Goal: Task Accomplishment & Management: Use online tool/utility

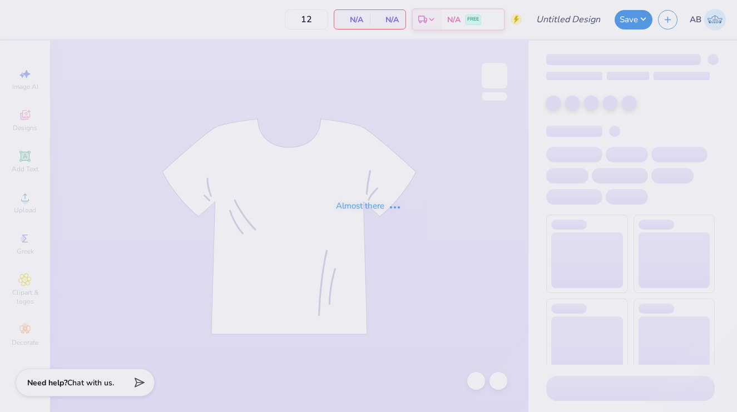
type input "Sample Fun Run Shirt #1"
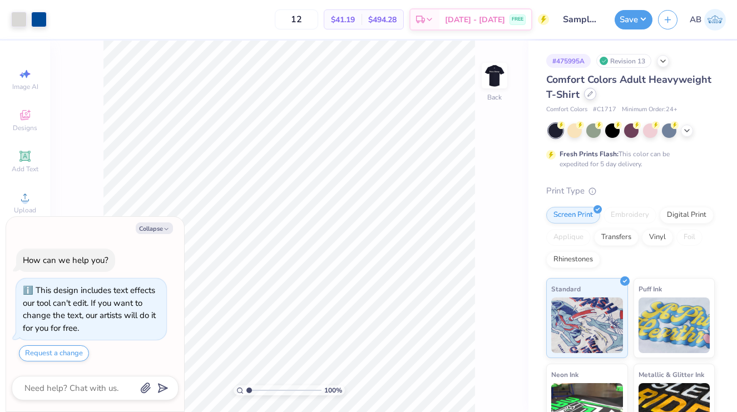
click at [589, 96] on icon at bounding box center [591, 94] width 6 height 6
type textarea "x"
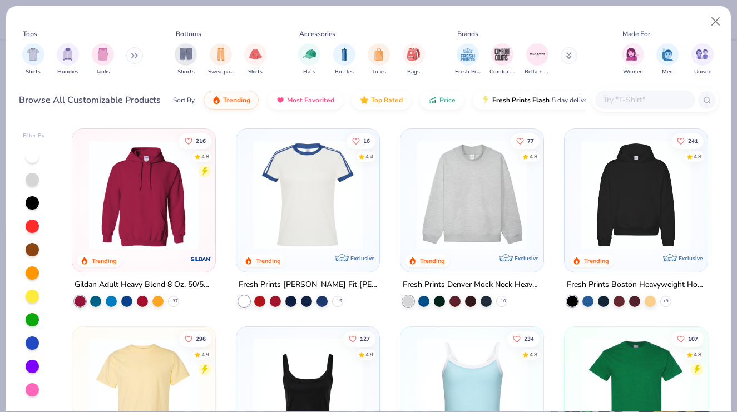
click at [637, 102] on input "text" at bounding box center [645, 99] width 86 height 13
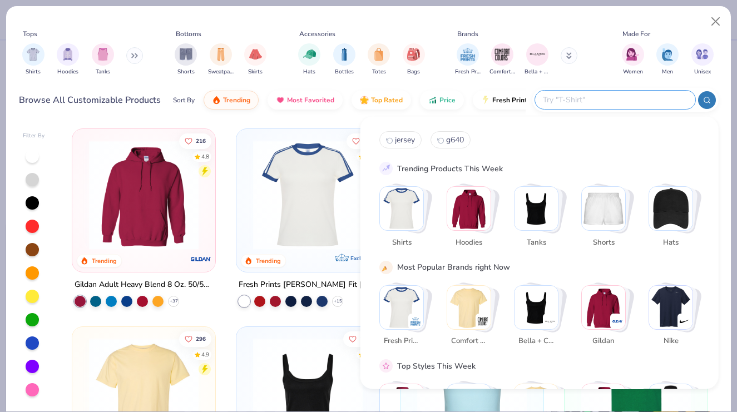
paste input "NKBQ5231"
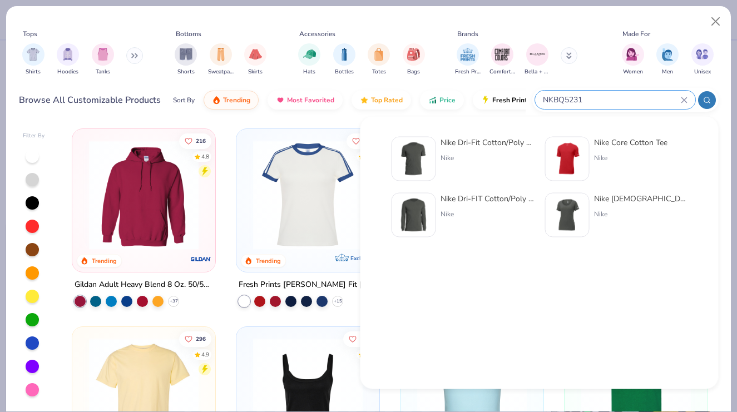
type input "NKBQ5231"
click at [487, 164] on div "Nike Dri-Fit Cotton/Poly Tee Nike" at bounding box center [487, 159] width 93 height 45
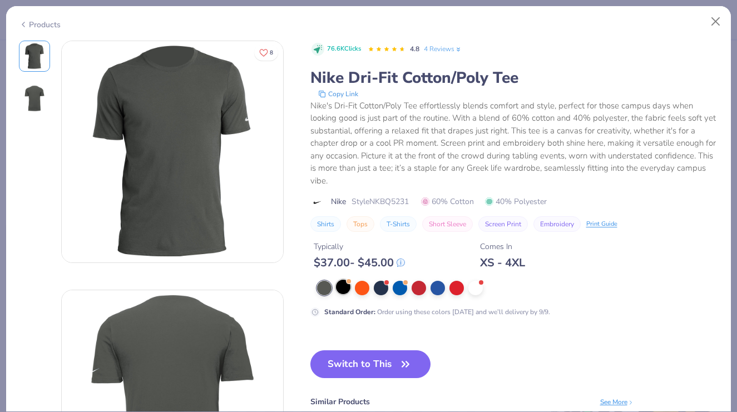
click at [344, 285] on div at bounding box center [343, 287] width 14 height 14
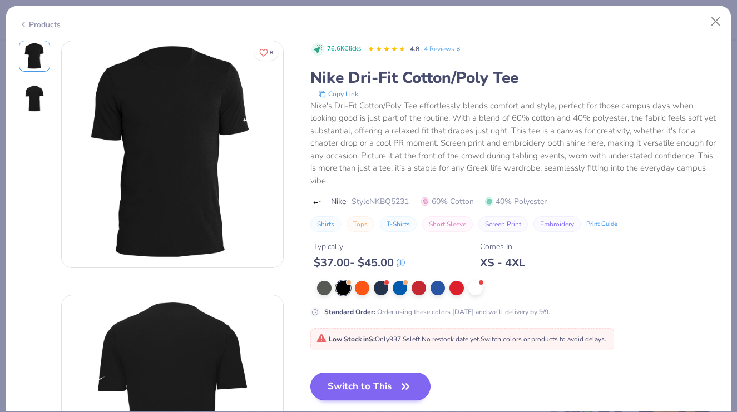
click at [369, 383] on button "Switch to This" at bounding box center [370, 387] width 121 height 28
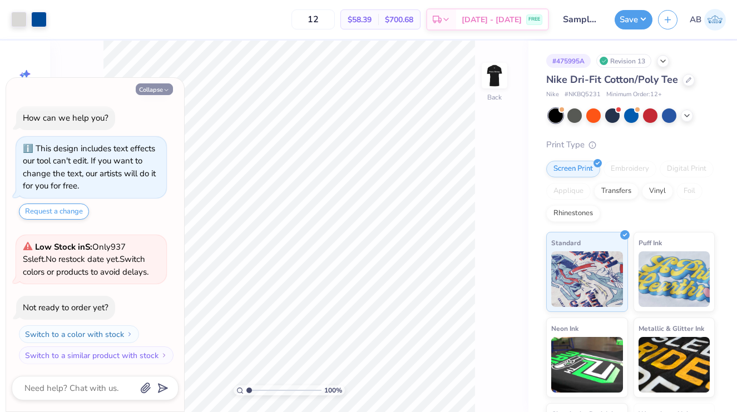
click at [162, 91] on button "Collapse" at bounding box center [154, 89] width 37 height 12
type textarea "x"
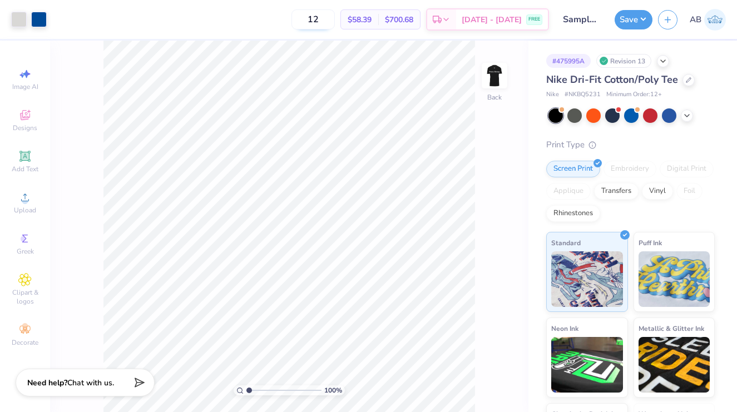
click at [335, 16] on input "12" at bounding box center [313, 19] width 43 height 20
type input "1"
type input "4"
type input "6"
type input "4"
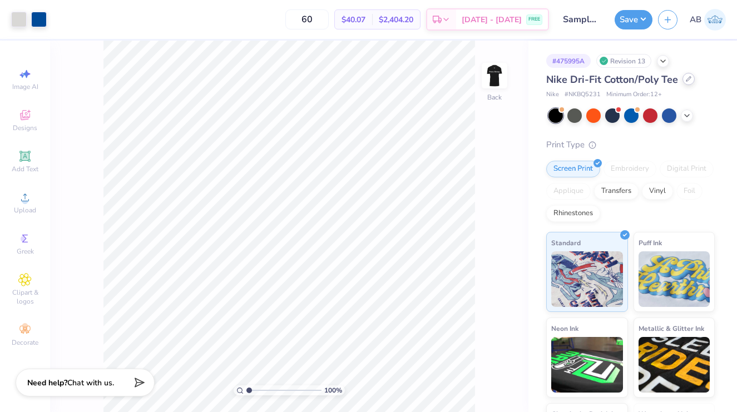
type input "60"
click at [690, 82] on div at bounding box center [689, 79] width 12 height 12
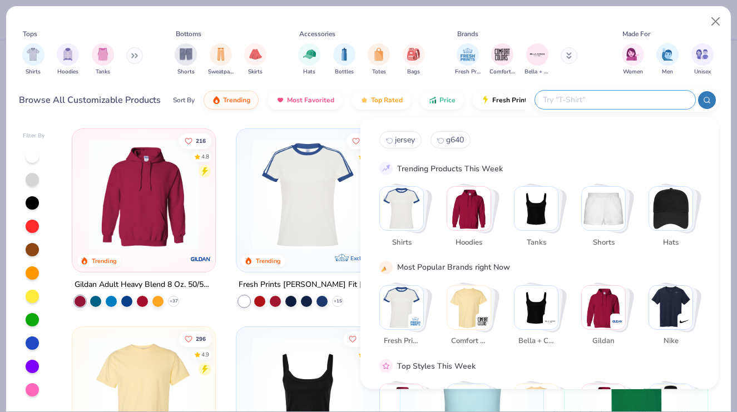
click at [636, 100] on input "text" at bounding box center [615, 99] width 146 height 13
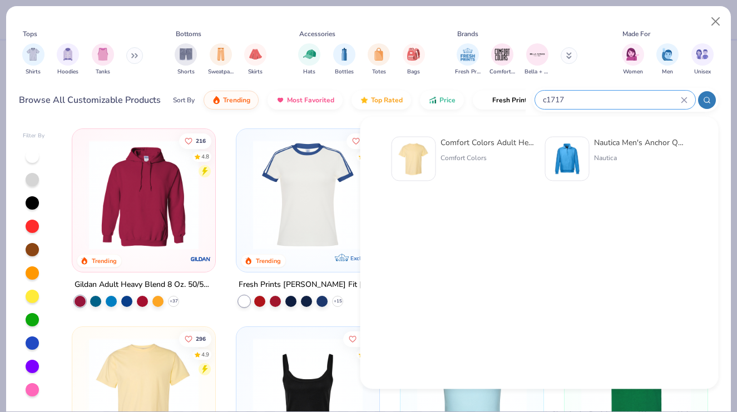
type input "c1717"
click at [487, 150] on div "Comfort Colors Adult Heavyweight T-Shirt Comfort Colors" at bounding box center [487, 159] width 93 height 45
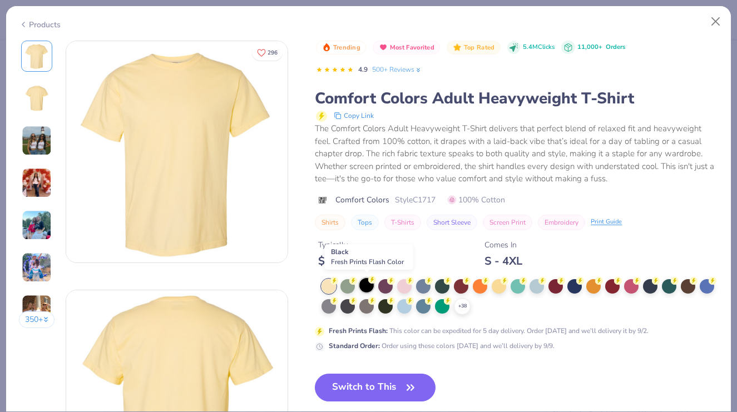
click at [372, 283] on div at bounding box center [366, 285] width 14 height 14
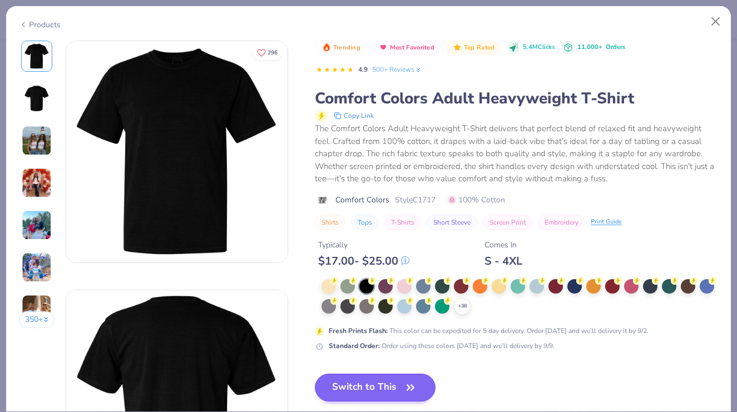
click at [376, 388] on button "Switch to This" at bounding box center [375, 388] width 121 height 28
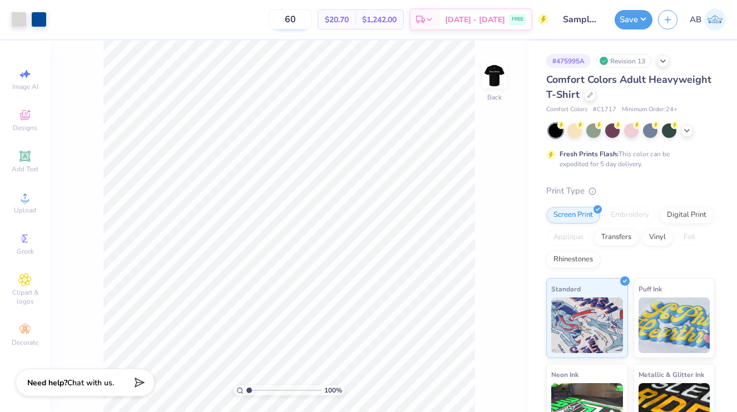
click at [312, 17] on input "60" at bounding box center [290, 19] width 43 height 20
type input "6"
click at [315, 18] on input "40" at bounding box center [296, 19] width 43 height 20
type input "60"
